Goal: Task Accomplishment & Management: Use online tool/utility

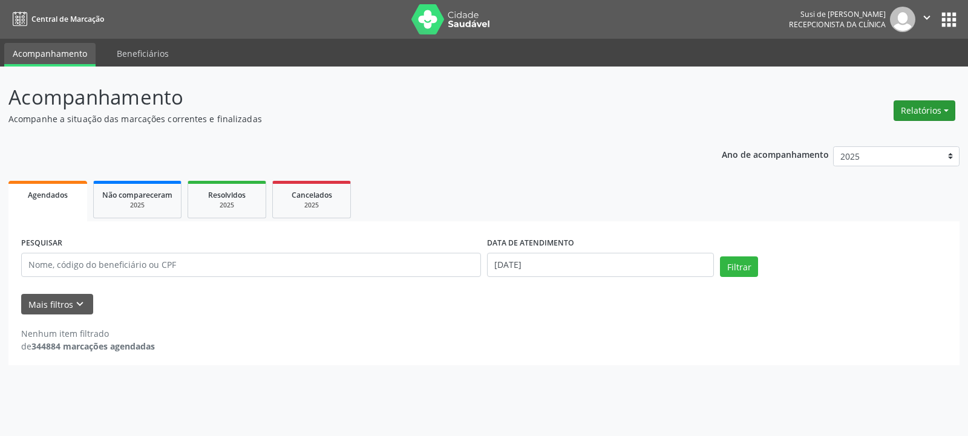
click at [930, 105] on button "Relatórios" at bounding box center [924, 110] width 62 height 21
click at [861, 138] on link "Agendamentos" at bounding box center [891, 136] width 130 height 17
select select "8"
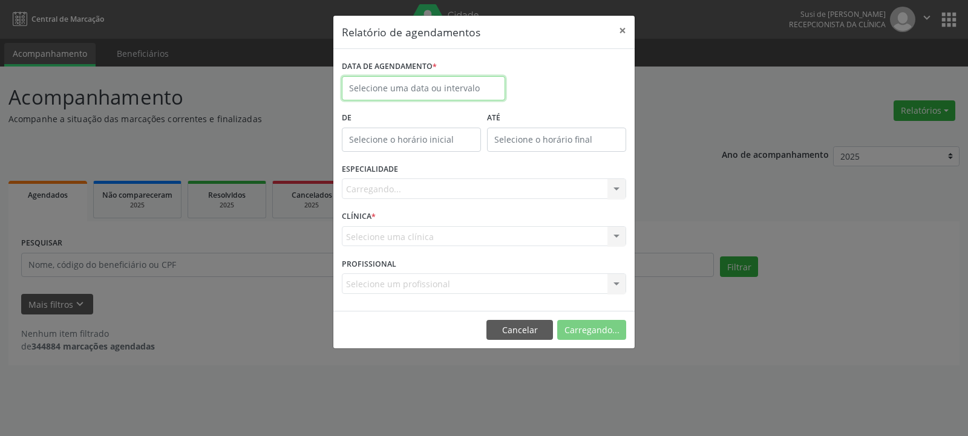
click at [379, 91] on input "text" at bounding box center [423, 88] width 163 height 24
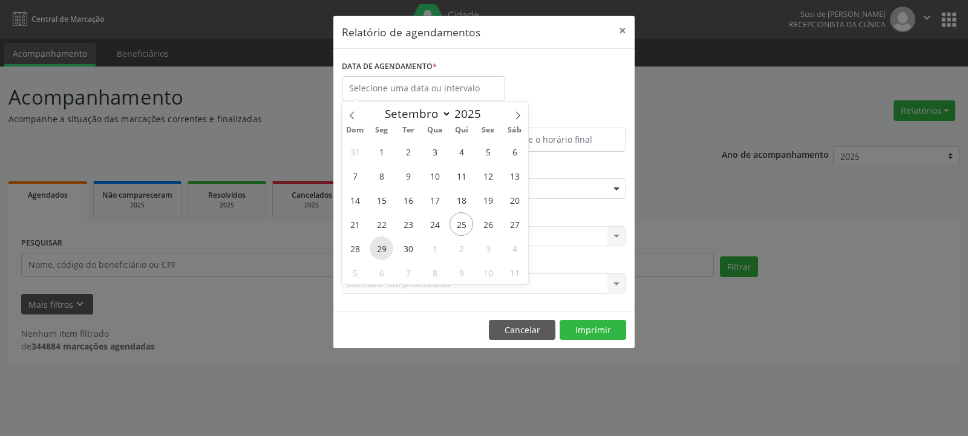
click at [382, 253] on span "29" at bounding box center [382, 248] width 24 height 24
type input "[DATE]"
click at [382, 253] on span "29" at bounding box center [382, 248] width 24 height 24
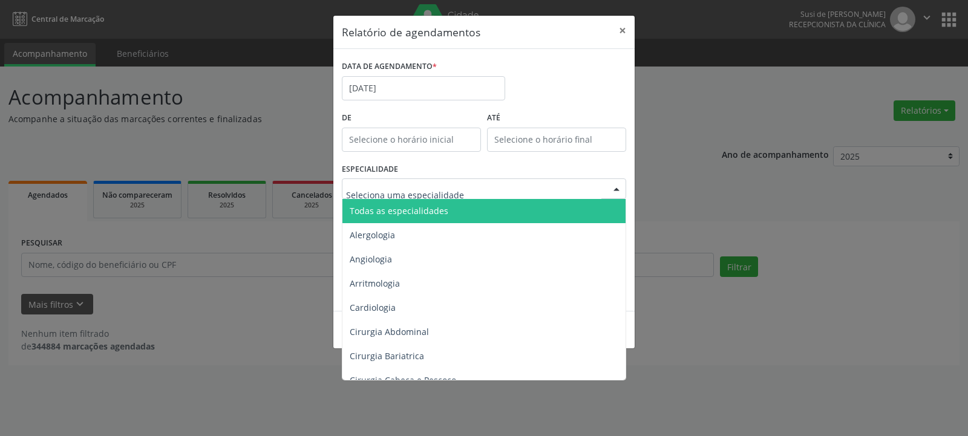
click at [411, 215] on span "Todas as especialidades" at bounding box center [399, 210] width 99 height 11
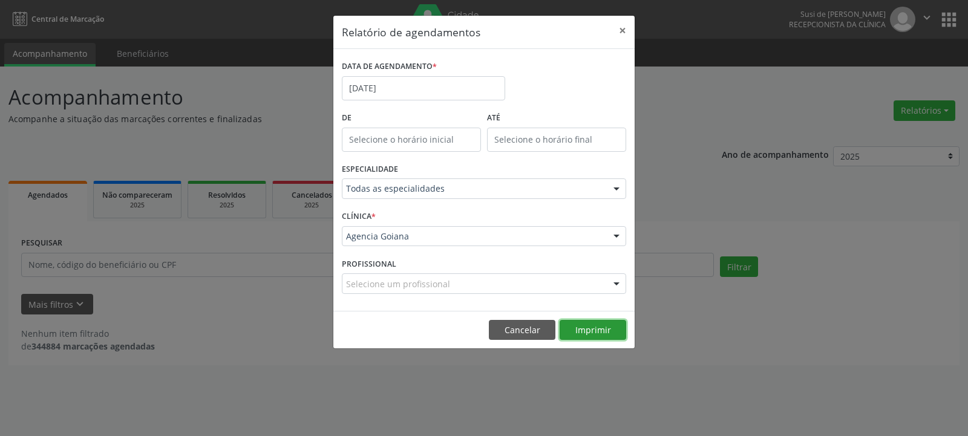
click at [593, 331] on button "Imprimir" at bounding box center [592, 330] width 67 height 21
